Goal: Find specific page/section: Find specific page/section

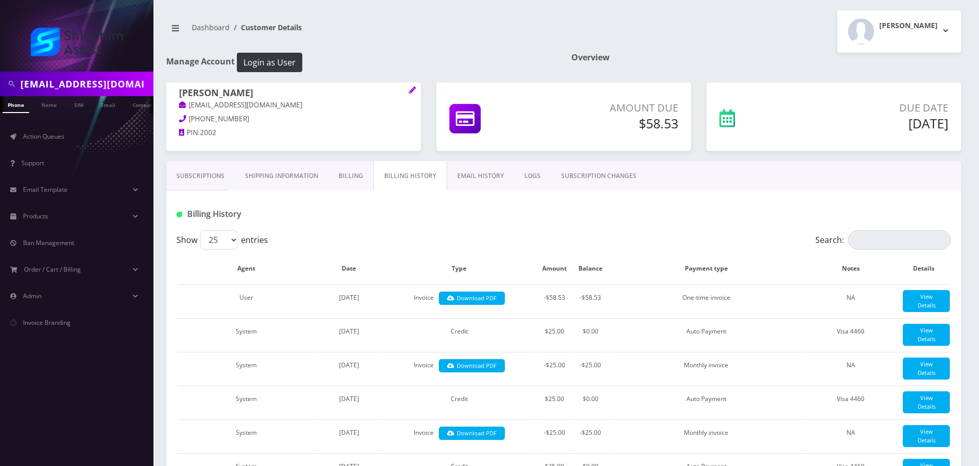
click at [122, 78] on input "rivkamalka1@gmail.com" at bounding box center [85, 83] width 130 height 19
paste input "hmuel@hechtfamily"
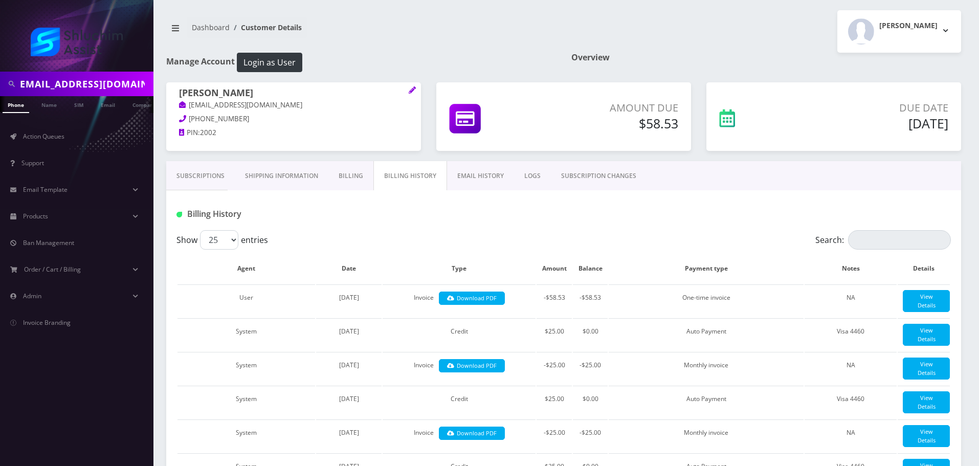
click at [26, 84] on input "hmuel@hechtfamily.com" at bounding box center [85, 83] width 130 height 19
type input "[PERSON_NAME][EMAIL_ADDRESS][DOMAIN_NAME]"
click at [99, 110] on link "Email" at bounding box center [108, 104] width 25 height 17
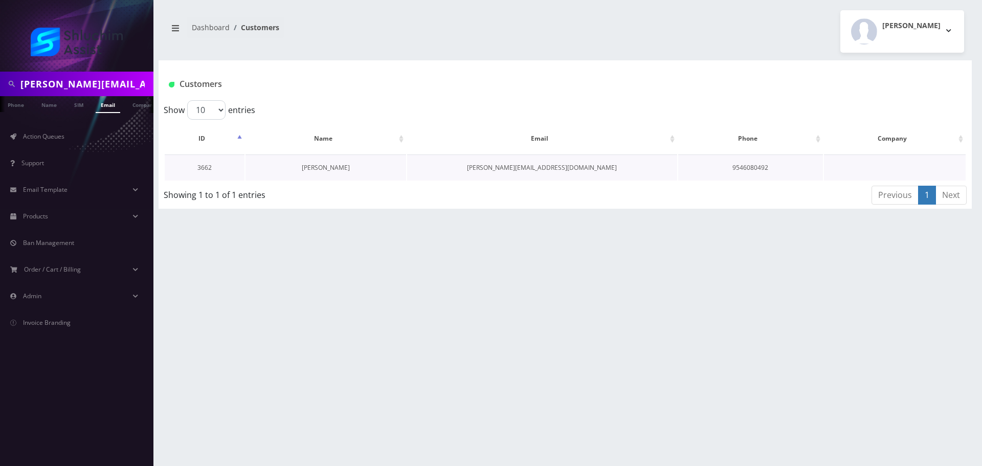
click at [324, 170] on link "[PERSON_NAME]" at bounding box center [326, 167] width 48 height 9
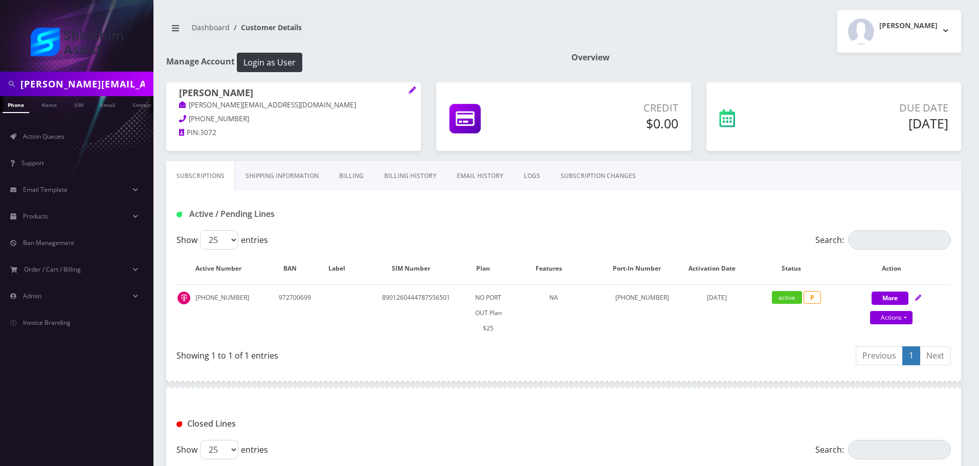
click at [403, 177] on link "Billing History" at bounding box center [410, 176] width 73 height 30
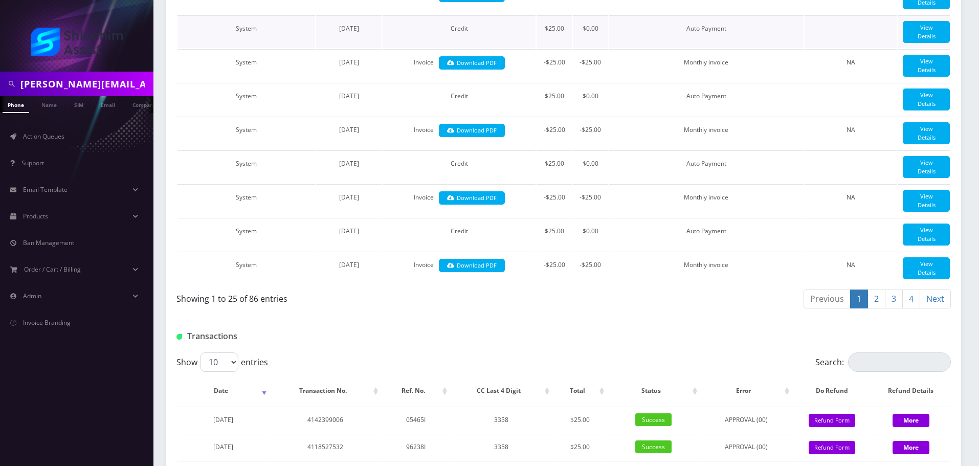
scroll to position [631, 0]
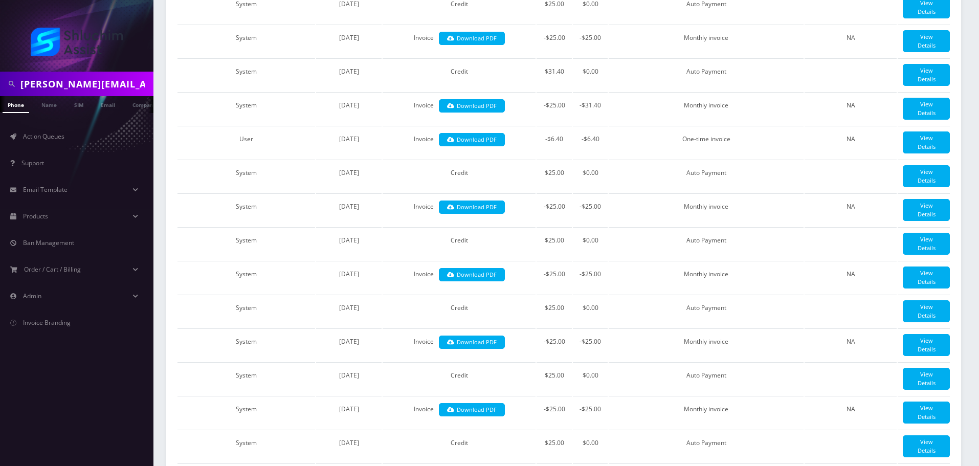
click at [103, 82] on input "[PERSON_NAME][EMAIL_ADDRESS][DOMAIN_NAME]" at bounding box center [85, 83] width 130 height 19
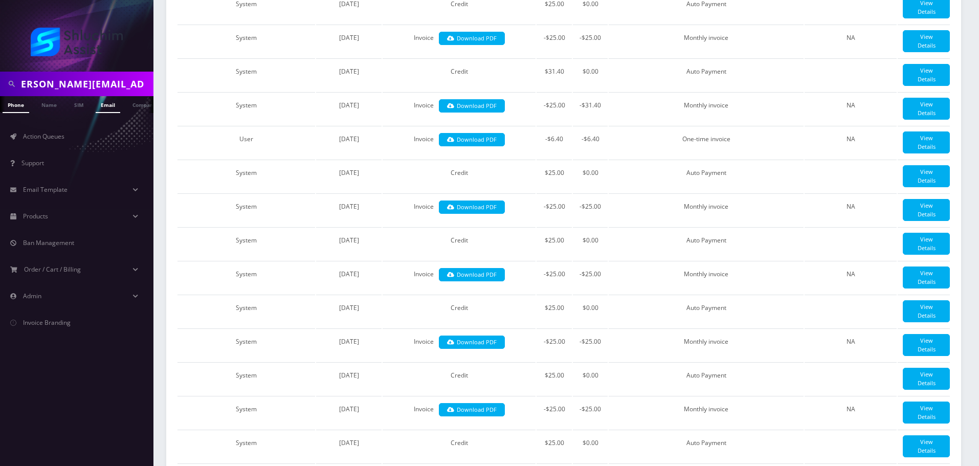
click at [86, 108] on link "SIM" at bounding box center [78, 104] width 19 height 16
click at [109, 103] on link "Email" at bounding box center [108, 104] width 25 height 17
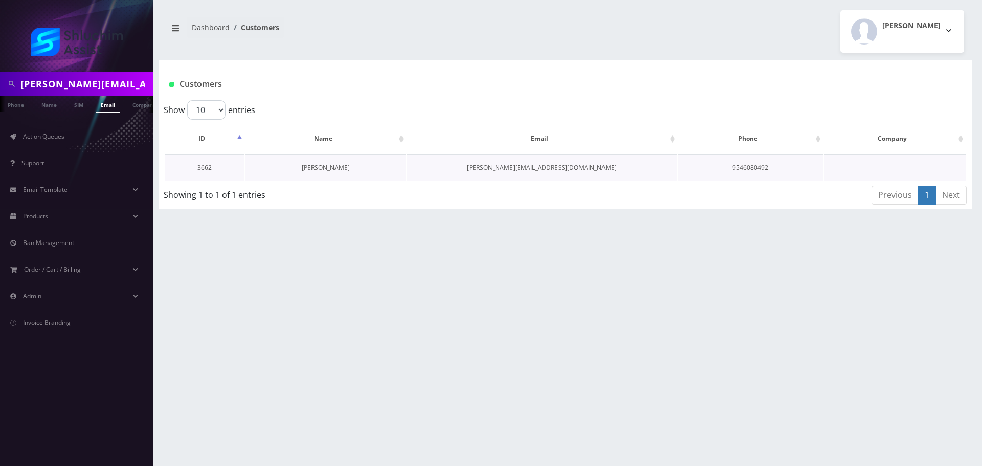
click at [314, 168] on link "Shmuel Hecht" at bounding box center [326, 167] width 48 height 9
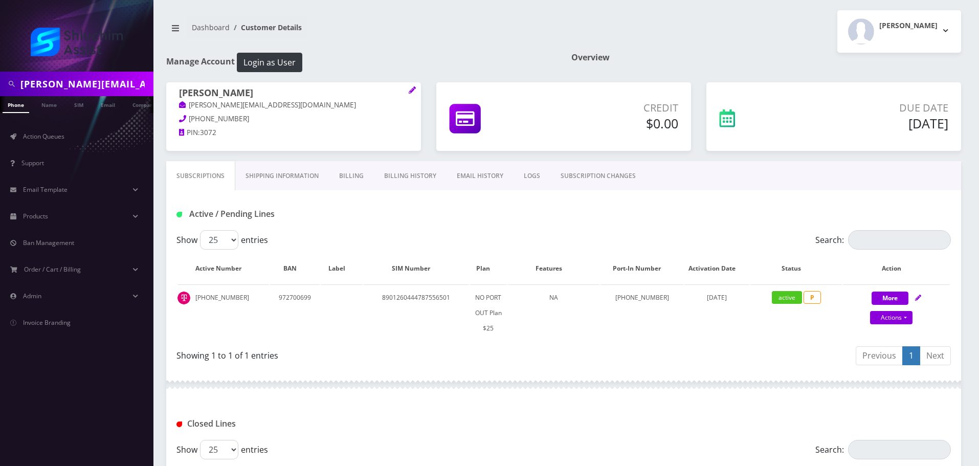
click at [404, 180] on link "Billing History" at bounding box center [410, 176] width 73 height 30
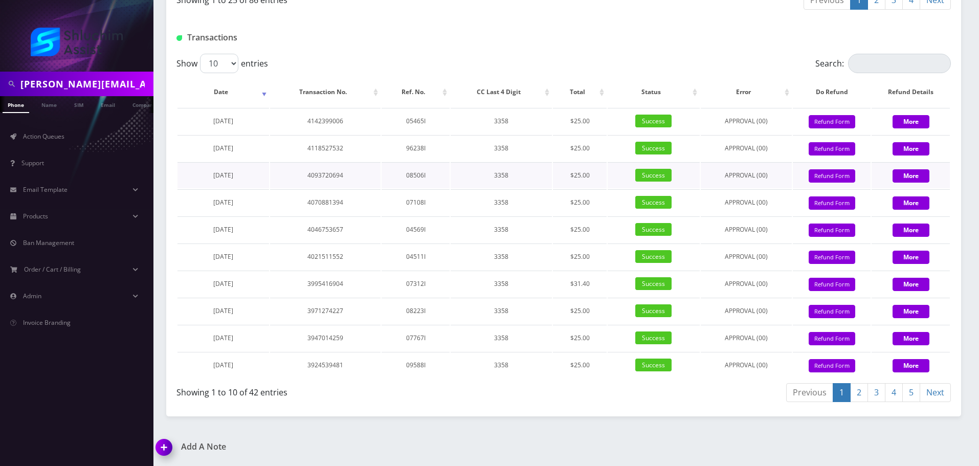
scroll to position [1194, 0]
